Goal: Find specific page/section: Find specific page/section

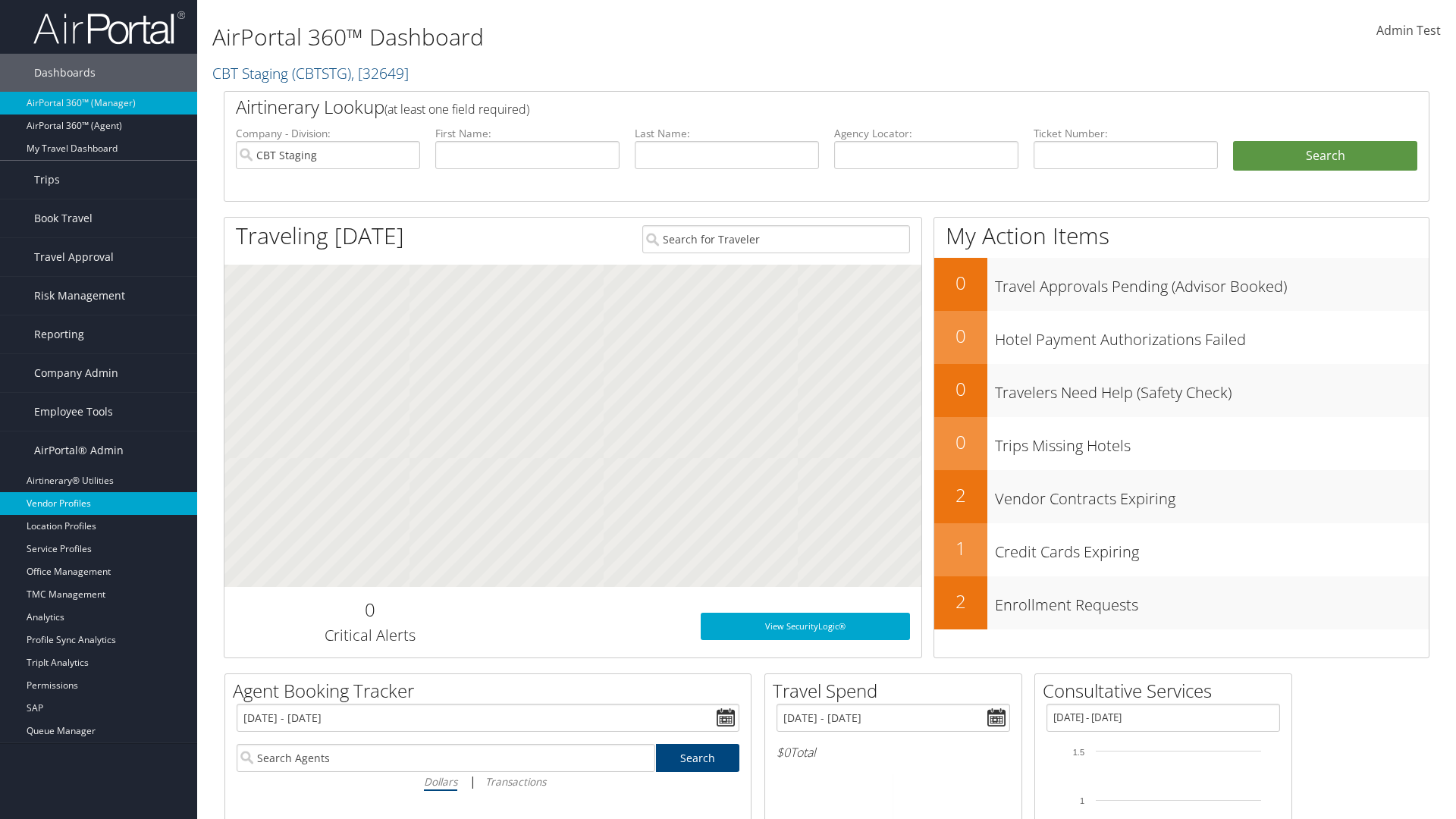
click at [99, 504] on link "Vendor Profiles" at bounding box center [98, 503] width 197 height 23
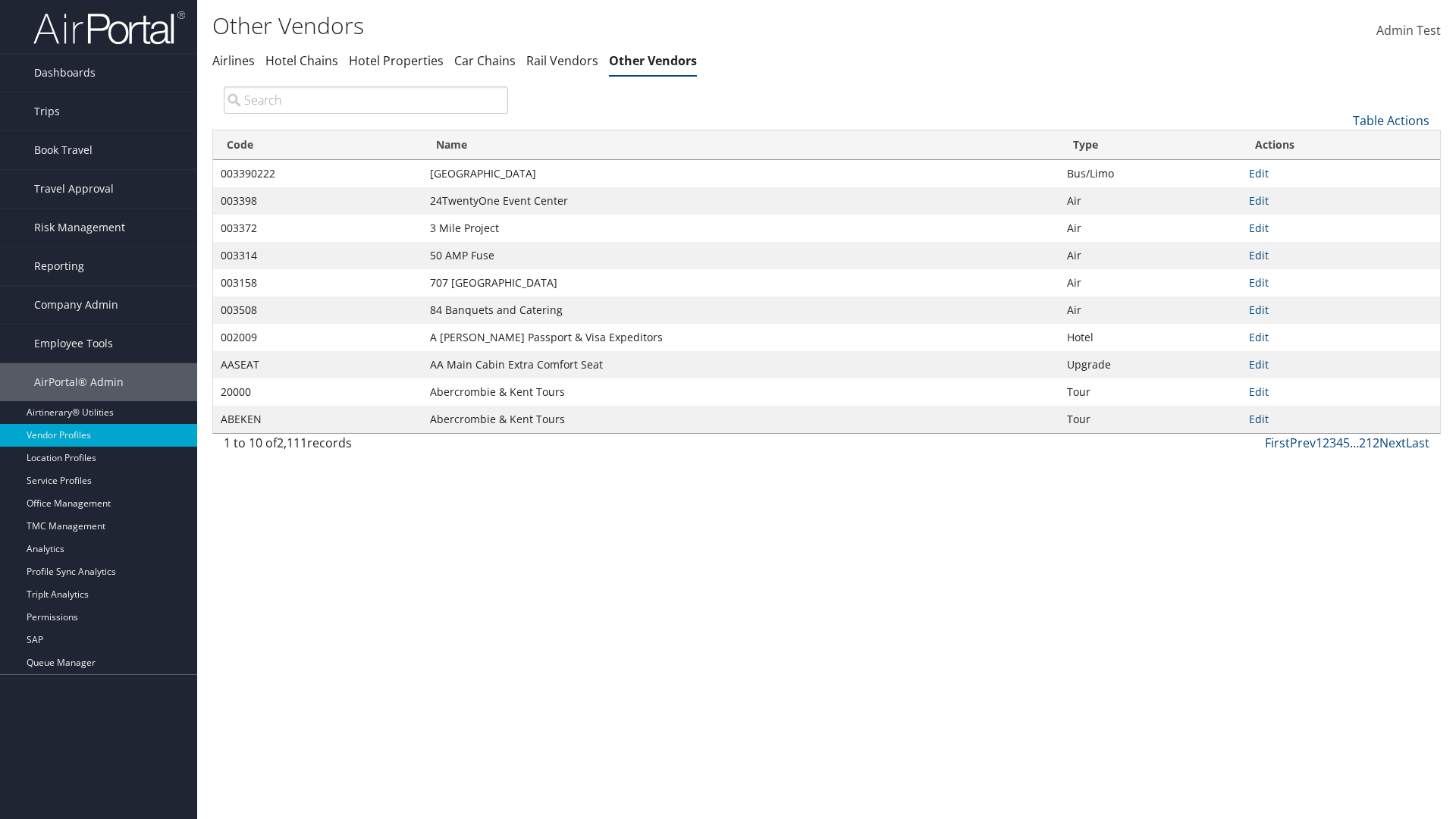
click at [317, 145] on th "Code" at bounding box center [317, 145] width 209 height 29
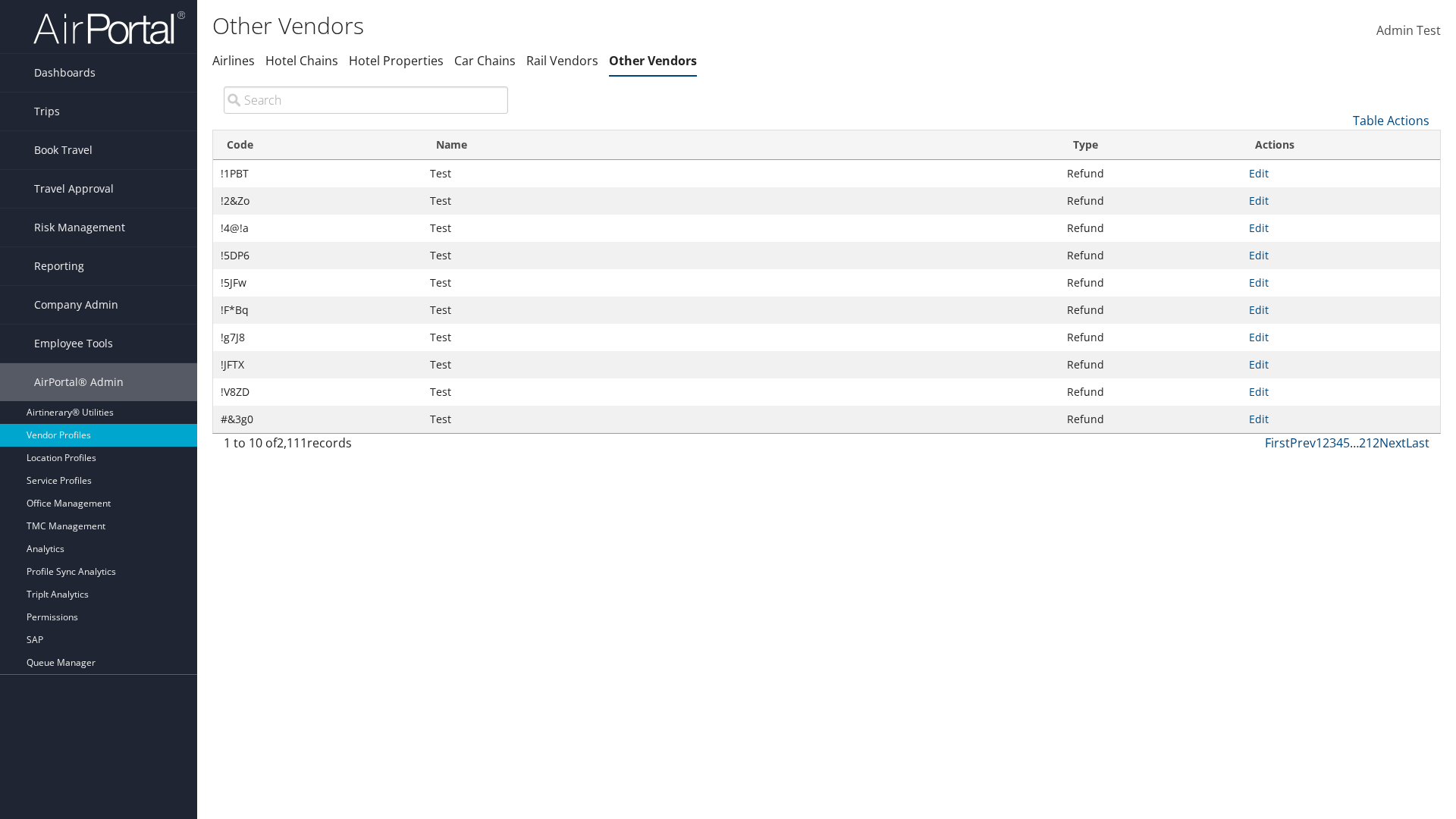
click at [317, 145] on th "Code" at bounding box center [317, 145] width 209 height 29
click at [740, 145] on th "Name" at bounding box center [741, 145] width 637 height 29
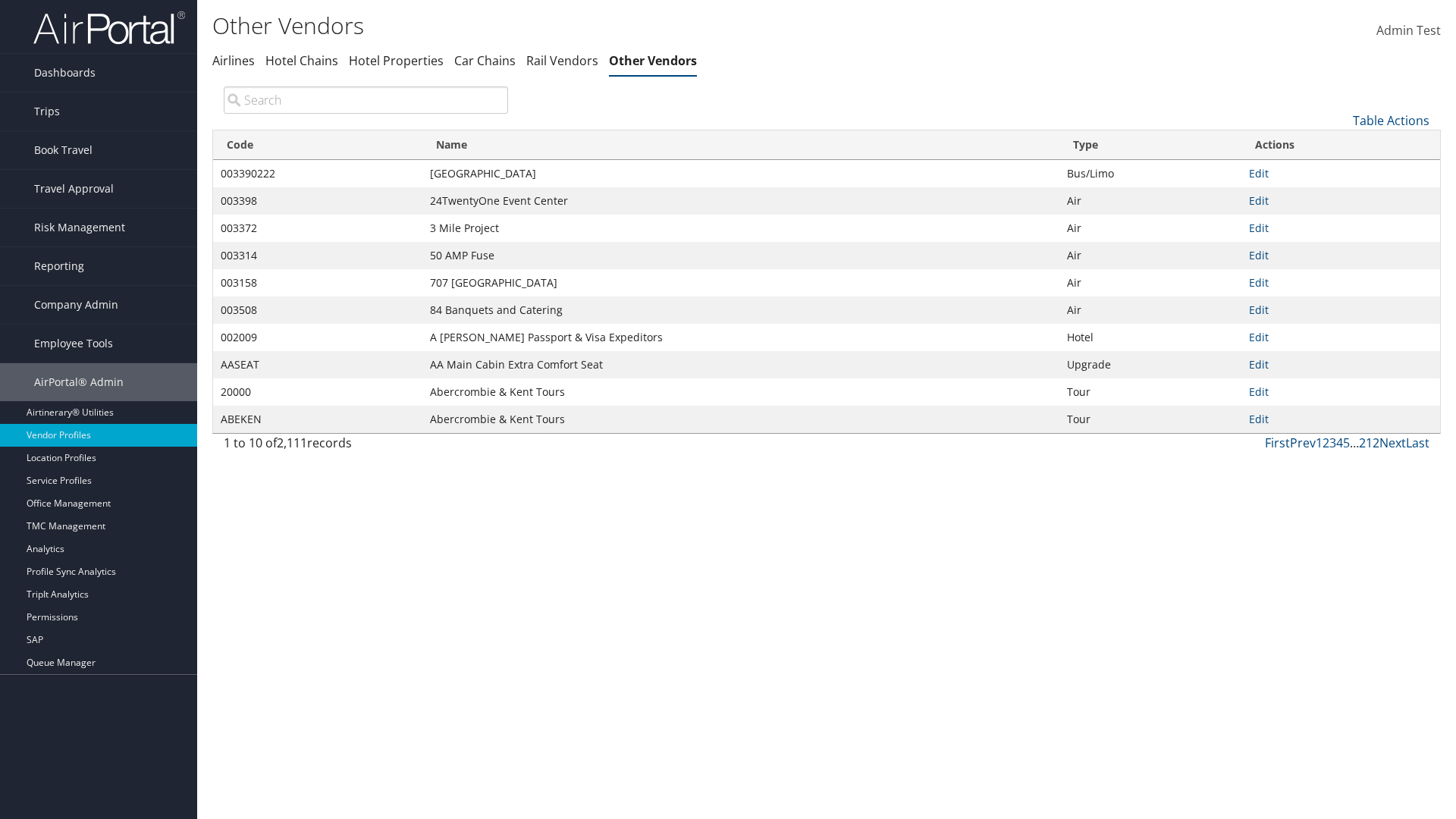
click at [740, 145] on th "Name" at bounding box center [741, 145] width 637 height 29
click at [1150, 145] on th "Type" at bounding box center [1151, 145] width 182 height 29
